Goal: Task Accomplishment & Management: Manage account settings

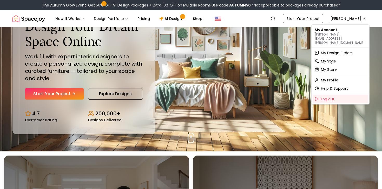
click at [337, 50] on span "My Design Orders" at bounding box center [337, 52] width 32 height 5
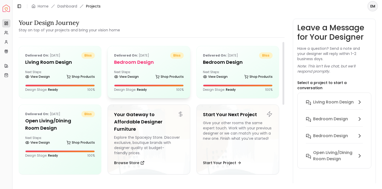
click at [142, 71] on div "Next Steps: View Design Shop Products" at bounding box center [149, 75] width 70 height 10
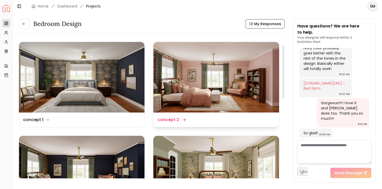
scroll to position [81, 0]
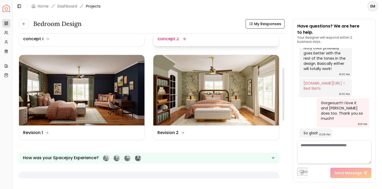
click at [188, 110] on img at bounding box center [216, 90] width 126 height 71
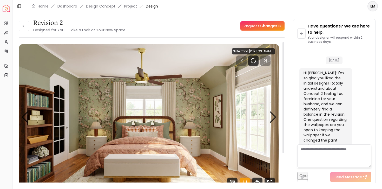
scroll to position [1810, 0]
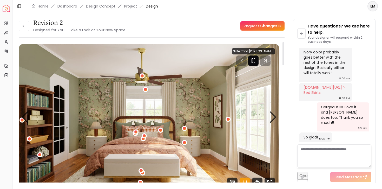
click at [253, 61] on rect "Pause" at bounding box center [252, 61] width 1 height 4
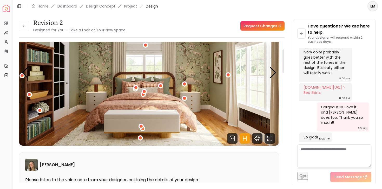
click at [246, 139] on icon "Hotspots Toggle" at bounding box center [246, 139] width 0 height 4
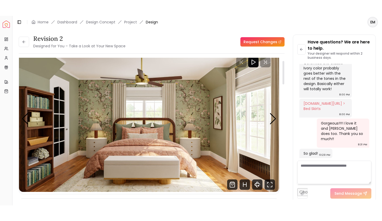
scroll to position [14, 0]
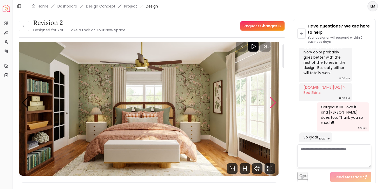
click at [274, 103] on div "Next slide" at bounding box center [272, 102] width 7 height 11
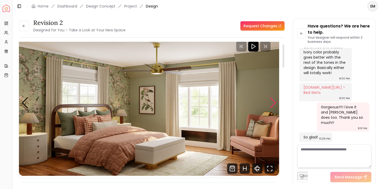
click at [274, 104] on div "Next slide" at bounding box center [272, 102] width 7 height 11
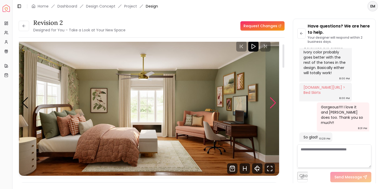
click at [274, 103] on div "Next slide" at bounding box center [272, 102] width 7 height 11
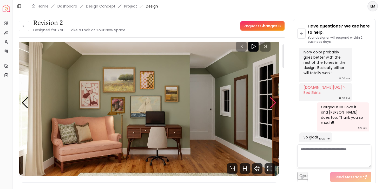
click at [274, 103] on div "Next slide" at bounding box center [272, 102] width 7 height 11
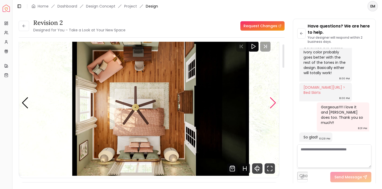
click at [274, 103] on div "Next slide" at bounding box center [272, 102] width 7 height 11
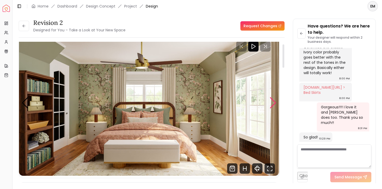
click at [274, 103] on div "Next slide" at bounding box center [272, 102] width 7 height 11
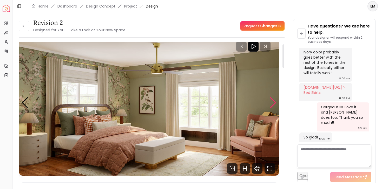
click at [274, 103] on div "Next slide" at bounding box center [272, 102] width 7 height 11
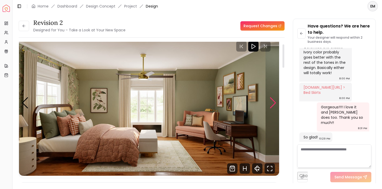
click at [274, 103] on div "Next slide" at bounding box center [272, 102] width 7 height 11
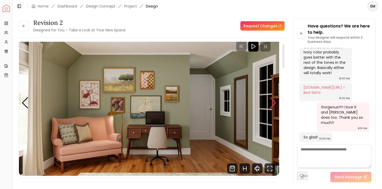
click at [274, 103] on div "Next slide" at bounding box center [272, 102] width 7 height 11
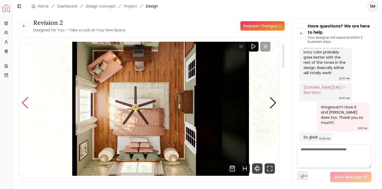
click at [24, 101] on div "Previous slide" at bounding box center [25, 102] width 7 height 11
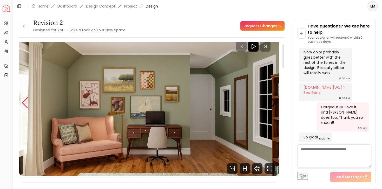
click at [24, 101] on div "Previous slide" at bounding box center [25, 102] width 7 height 11
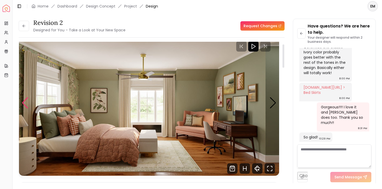
click at [24, 101] on div "Previous slide" at bounding box center [25, 102] width 7 height 11
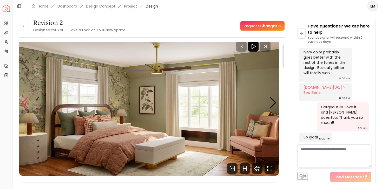
click at [24, 101] on div "Previous slide" at bounding box center [25, 102] width 7 height 11
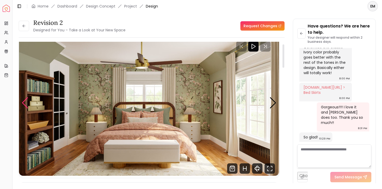
click at [24, 101] on div "Previous slide" at bounding box center [25, 102] width 7 height 11
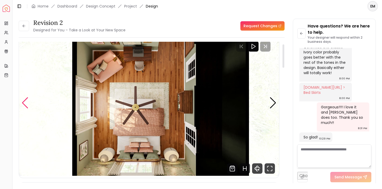
click at [24, 101] on div "Previous slide" at bounding box center [25, 102] width 7 height 11
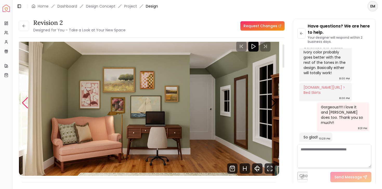
click at [24, 100] on div "Previous slide" at bounding box center [25, 102] width 7 height 11
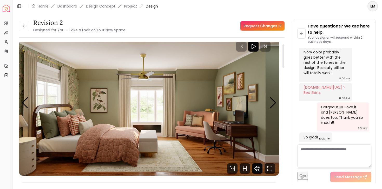
click at [257, 168] on icon "360 View" at bounding box center [257, 169] width 10 height 10
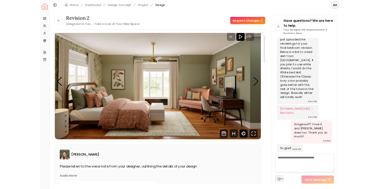
scroll to position [1760, 0]
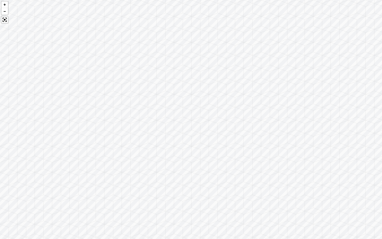
drag, startPoint x: 216, startPoint y: 120, endPoint x: 210, endPoint y: 67, distance: 53.3
click at [210, 67] on div at bounding box center [191, 119] width 382 height 239
drag, startPoint x: 159, startPoint y: 74, endPoint x: 251, endPoint y: 80, distance: 92.7
click at [251, 80] on div at bounding box center [191, 119] width 382 height 239
drag, startPoint x: 116, startPoint y: 65, endPoint x: 237, endPoint y: 93, distance: 124.5
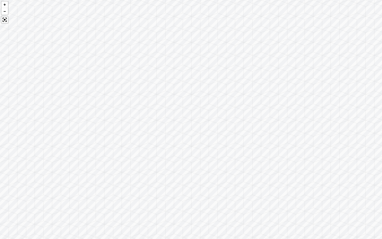
click at [237, 93] on div at bounding box center [191, 119] width 382 height 239
drag, startPoint x: 143, startPoint y: 94, endPoint x: 271, endPoint y: 121, distance: 130.7
click at [272, 121] on div at bounding box center [191, 119] width 382 height 239
drag, startPoint x: 129, startPoint y: 107, endPoint x: 269, endPoint y: 133, distance: 142.2
click at [269, 132] on div at bounding box center [191, 119] width 382 height 239
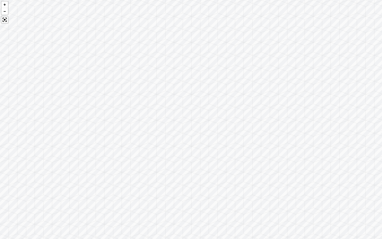
drag, startPoint x: 198, startPoint y: 121, endPoint x: 202, endPoint y: 52, distance: 69.5
click at [202, 52] on div at bounding box center [191, 119] width 382 height 239
drag, startPoint x: 145, startPoint y: 85, endPoint x: 248, endPoint y: 93, distance: 103.0
click at [248, 93] on div at bounding box center [191, 119] width 382 height 239
drag, startPoint x: 165, startPoint y: 89, endPoint x: 287, endPoint y: 105, distance: 123.7
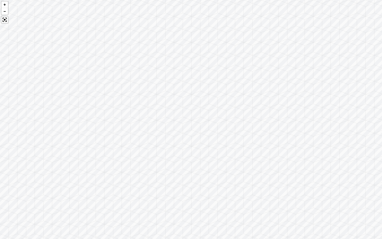
click at [288, 105] on div at bounding box center [191, 119] width 382 height 239
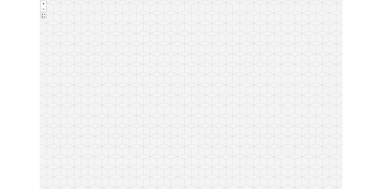
scroll to position [1810, 0]
